Goal: Check status: Check status

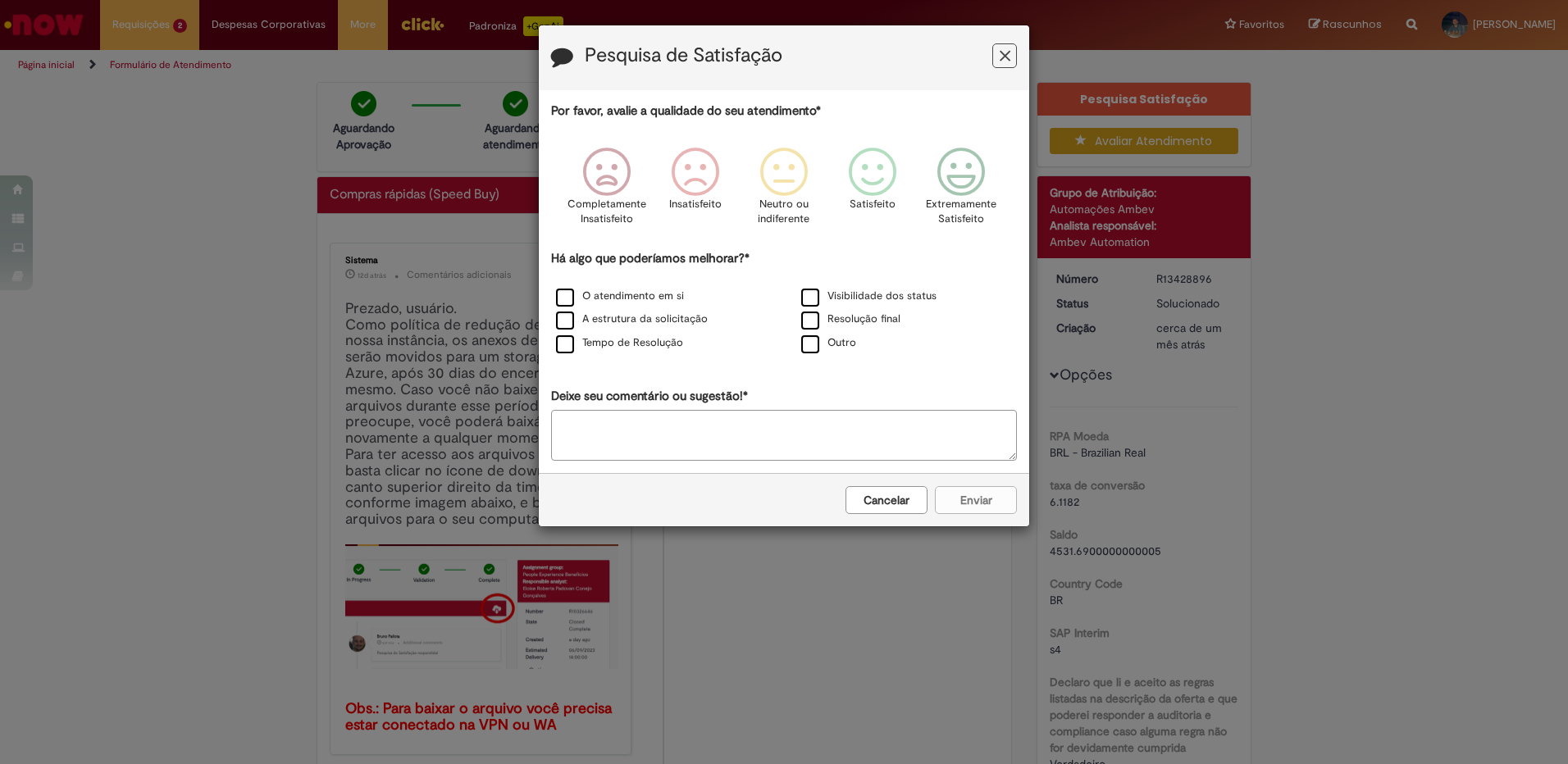
click at [1000, 57] on icon "Feedback" at bounding box center [1004, 57] width 11 height 17
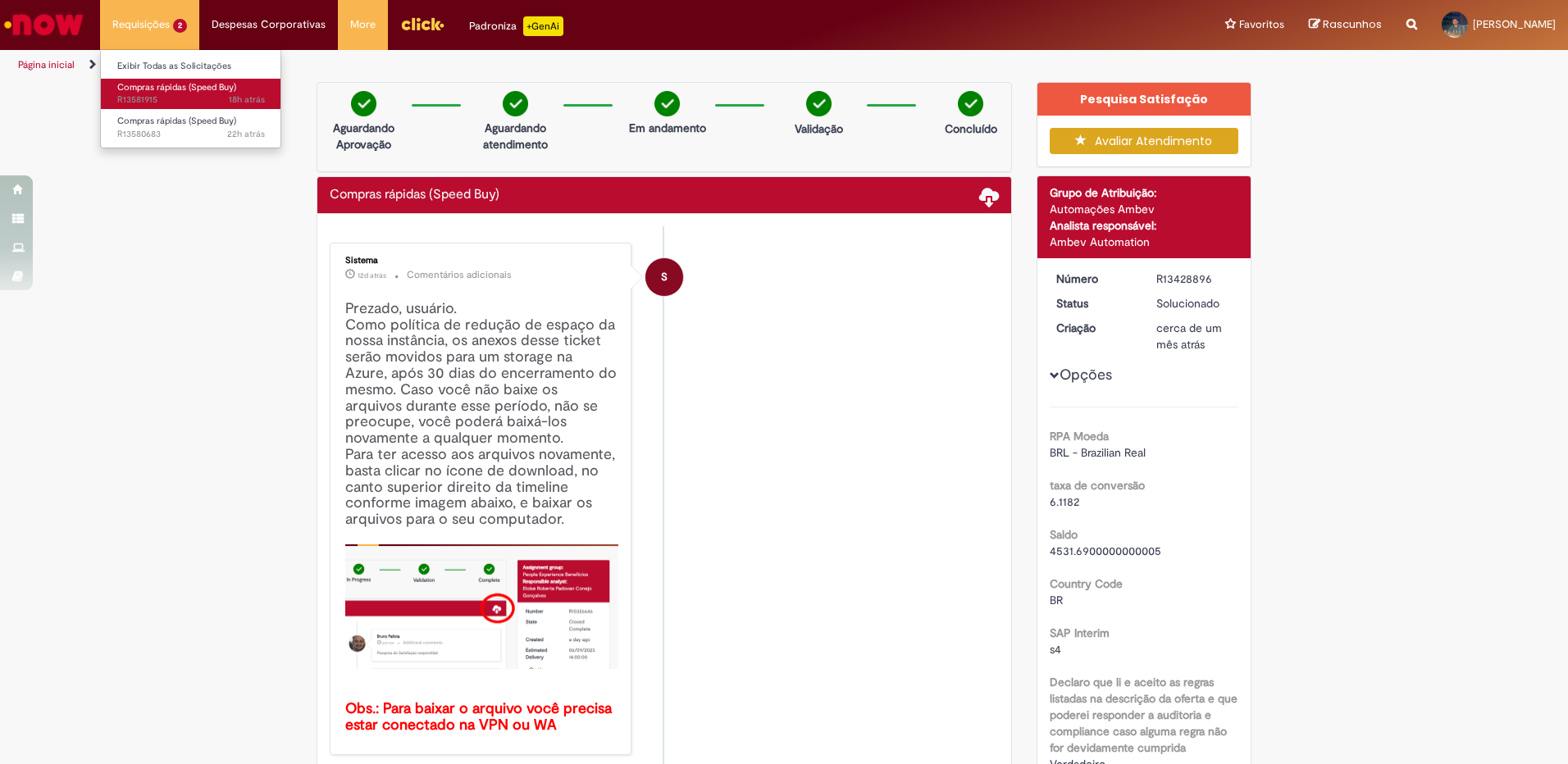
click at [193, 96] on span "18h atrás 18 horas atrás R13581915" at bounding box center [191, 100] width 148 height 13
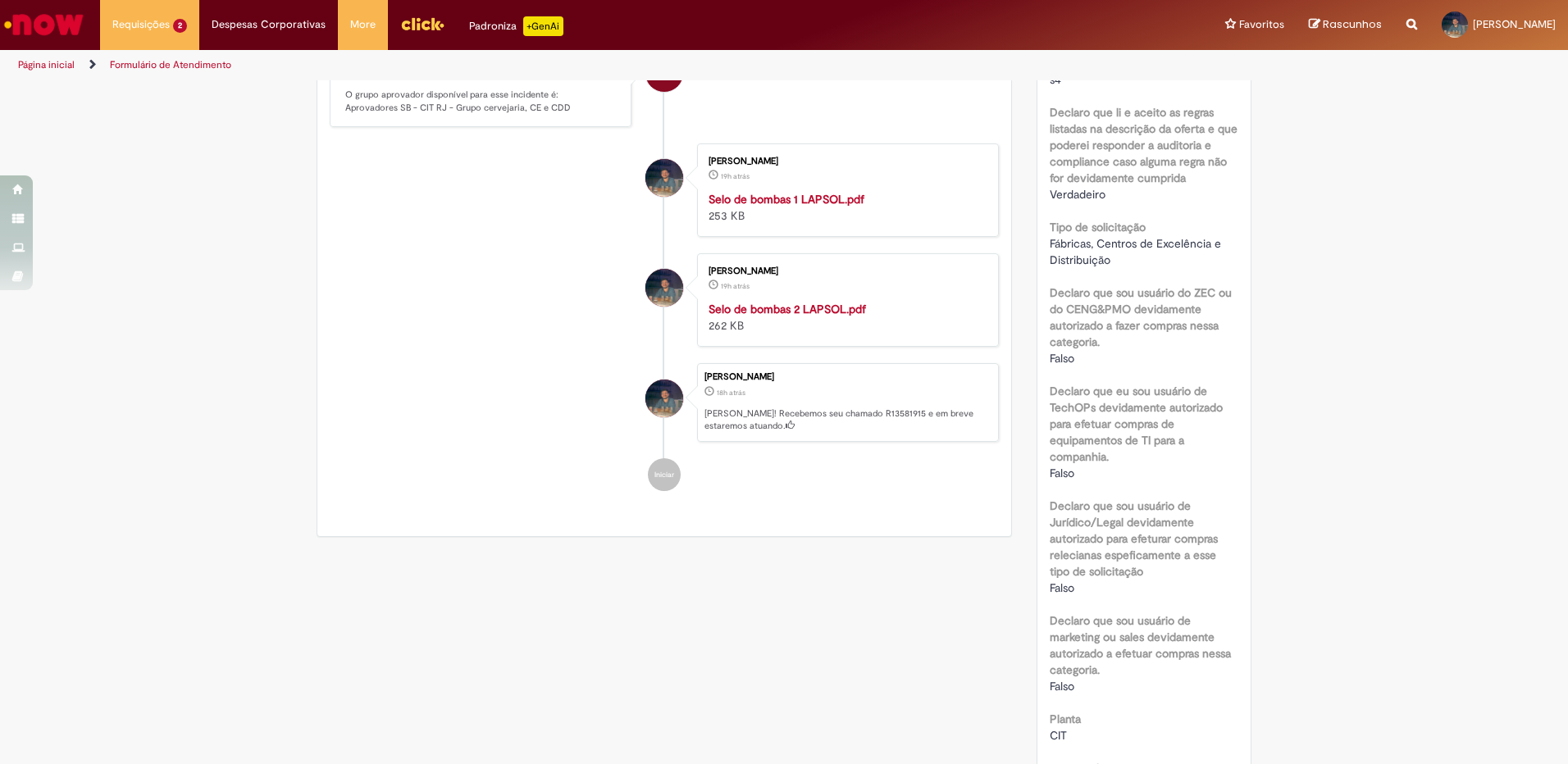
scroll to position [12, 0]
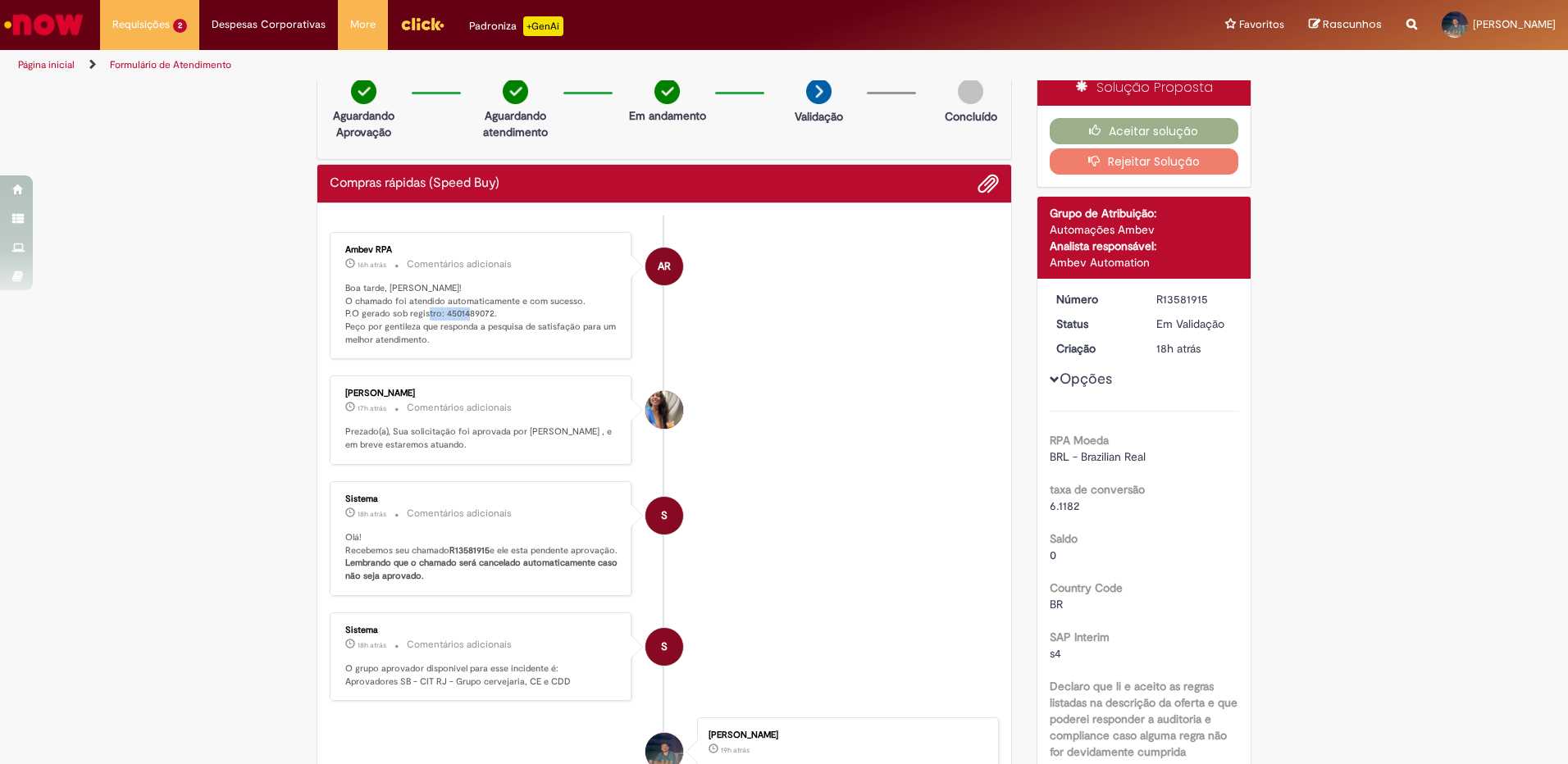
drag, startPoint x: 437, startPoint y: 315, endPoint x: 483, endPoint y: 308, distance: 46.5
click at [483, 308] on p "Boa tarde, Leonardo! O chamado foi atendido automaticamente e com sucesso. P.O …" at bounding box center [482, 314] width 273 height 64
copy p "4501489072"
